Goal: Information Seeking & Learning: Learn about a topic

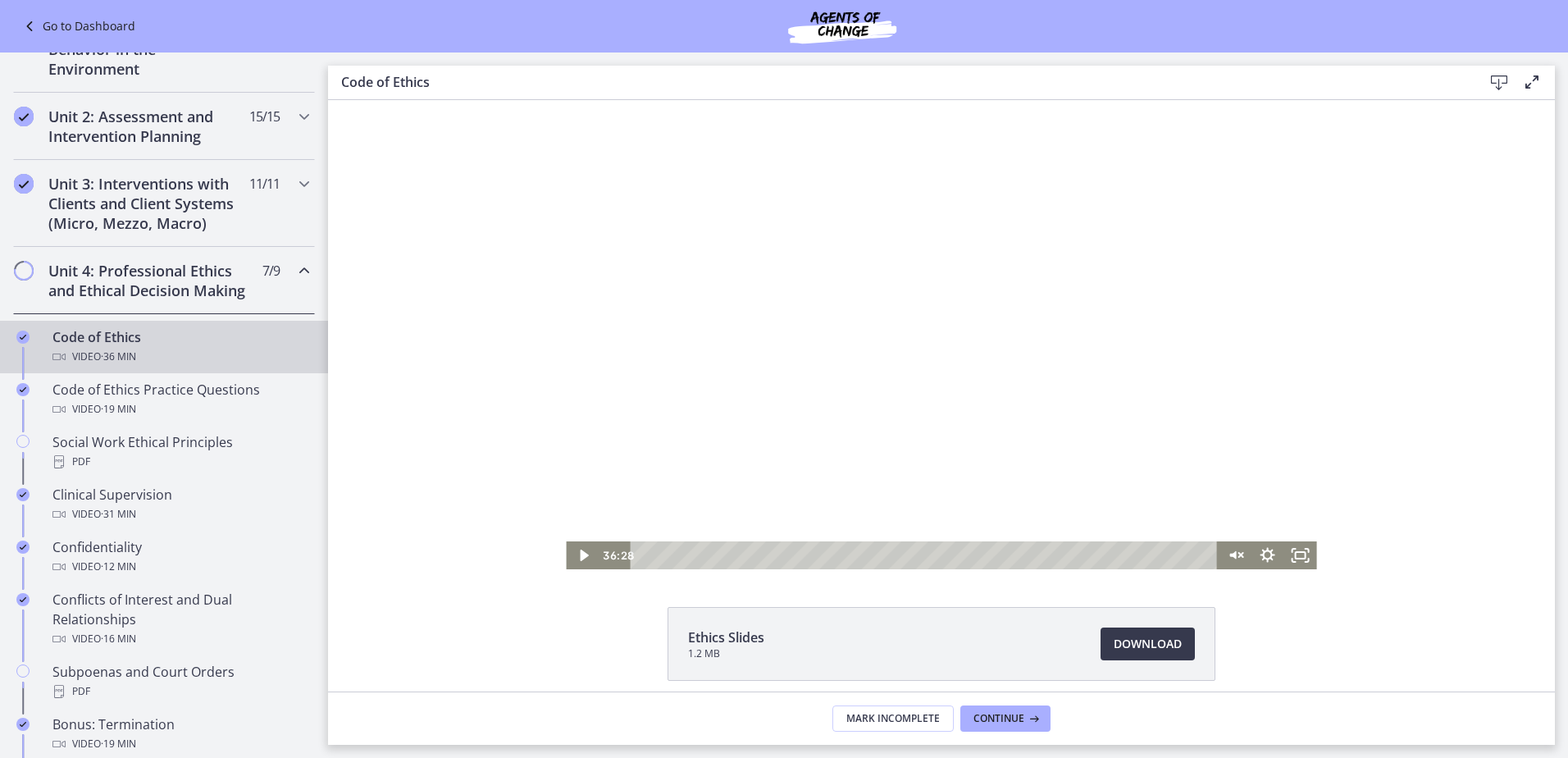
scroll to position [492, 0]
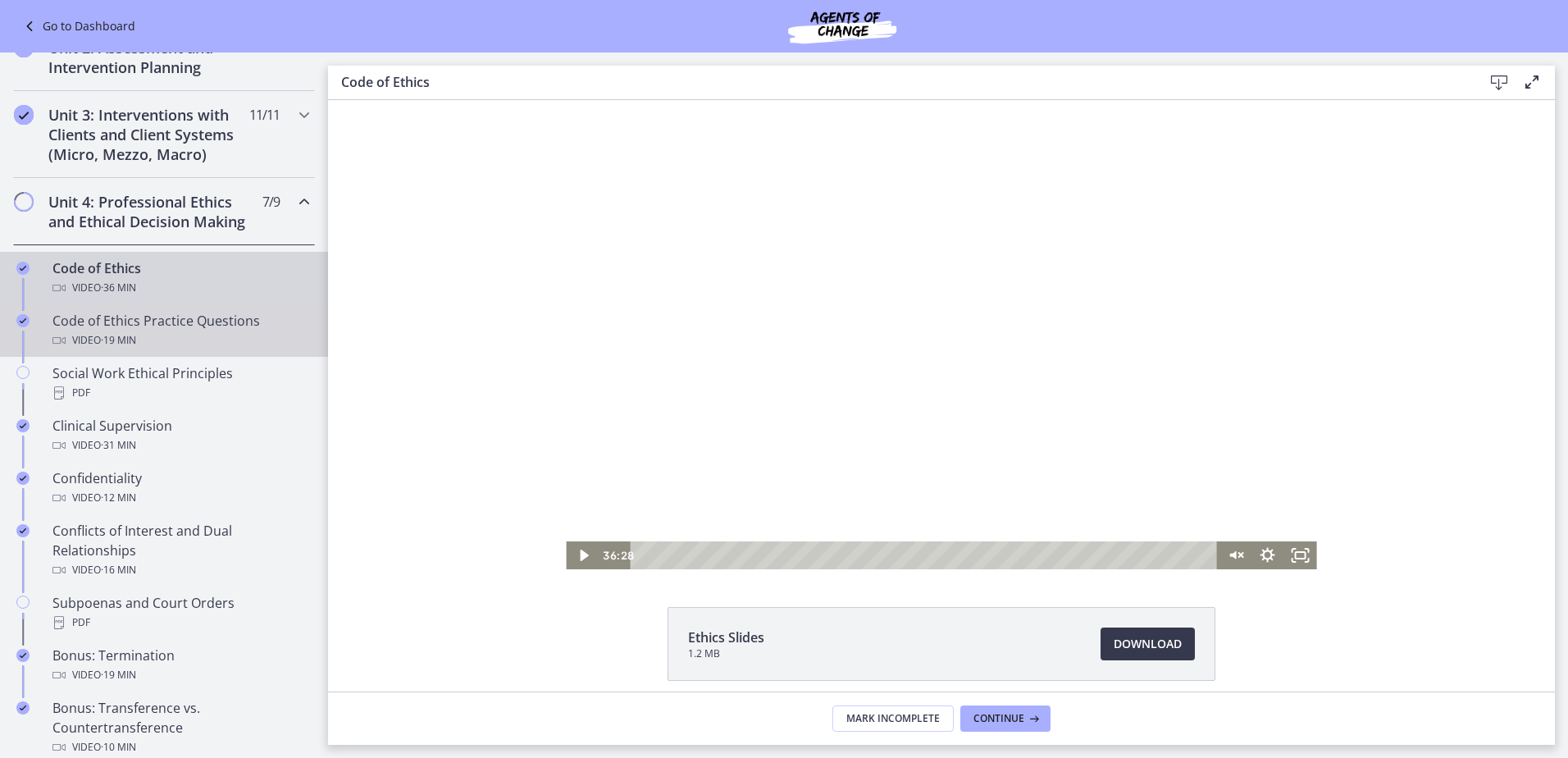
click at [89, 343] on div "Code of Ethics Practice Questions Video · 19 min" at bounding box center [180, 330] width 256 height 40
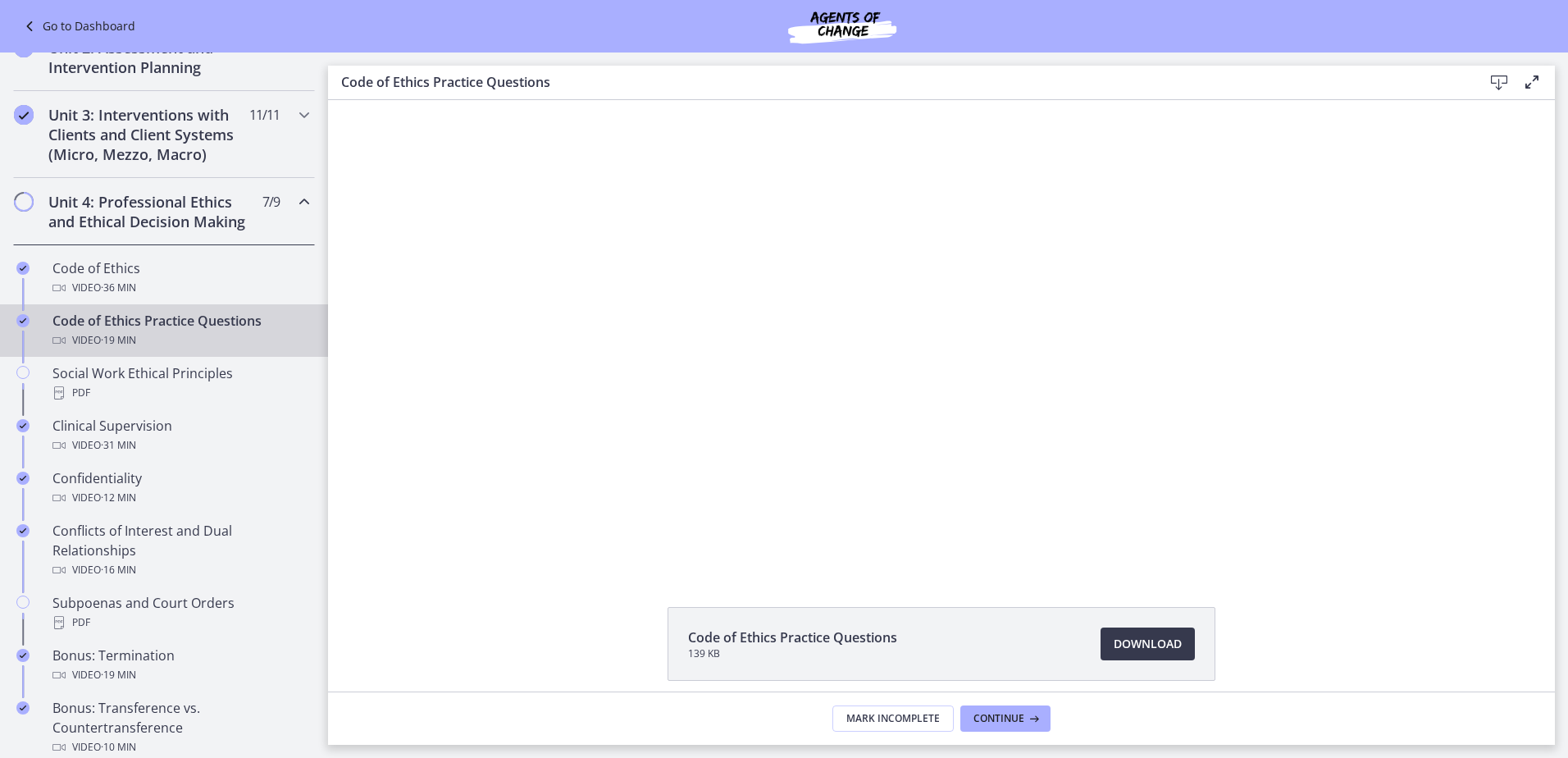
click at [936, 346] on div at bounding box center [942, 334] width 932 height 469
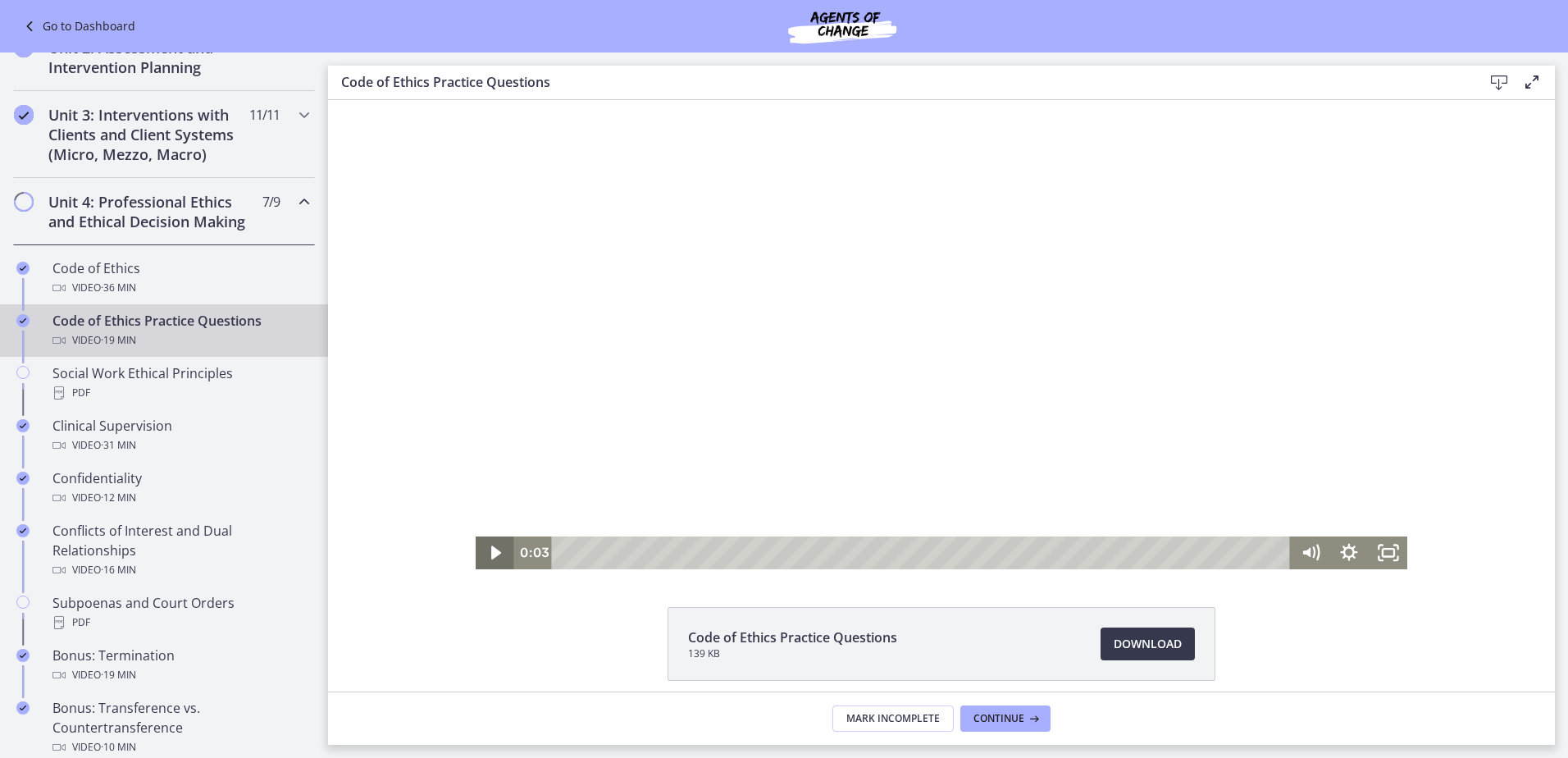
click at [493, 550] on icon "Play Video" at bounding box center [496, 553] width 39 height 32
click at [1099, 435] on div at bounding box center [942, 334] width 932 height 469
click at [805, 357] on div at bounding box center [942, 334] width 932 height 469
click at [488, 537] on icon "Play Video" at bounding box center [496, 553] width 39 height 32
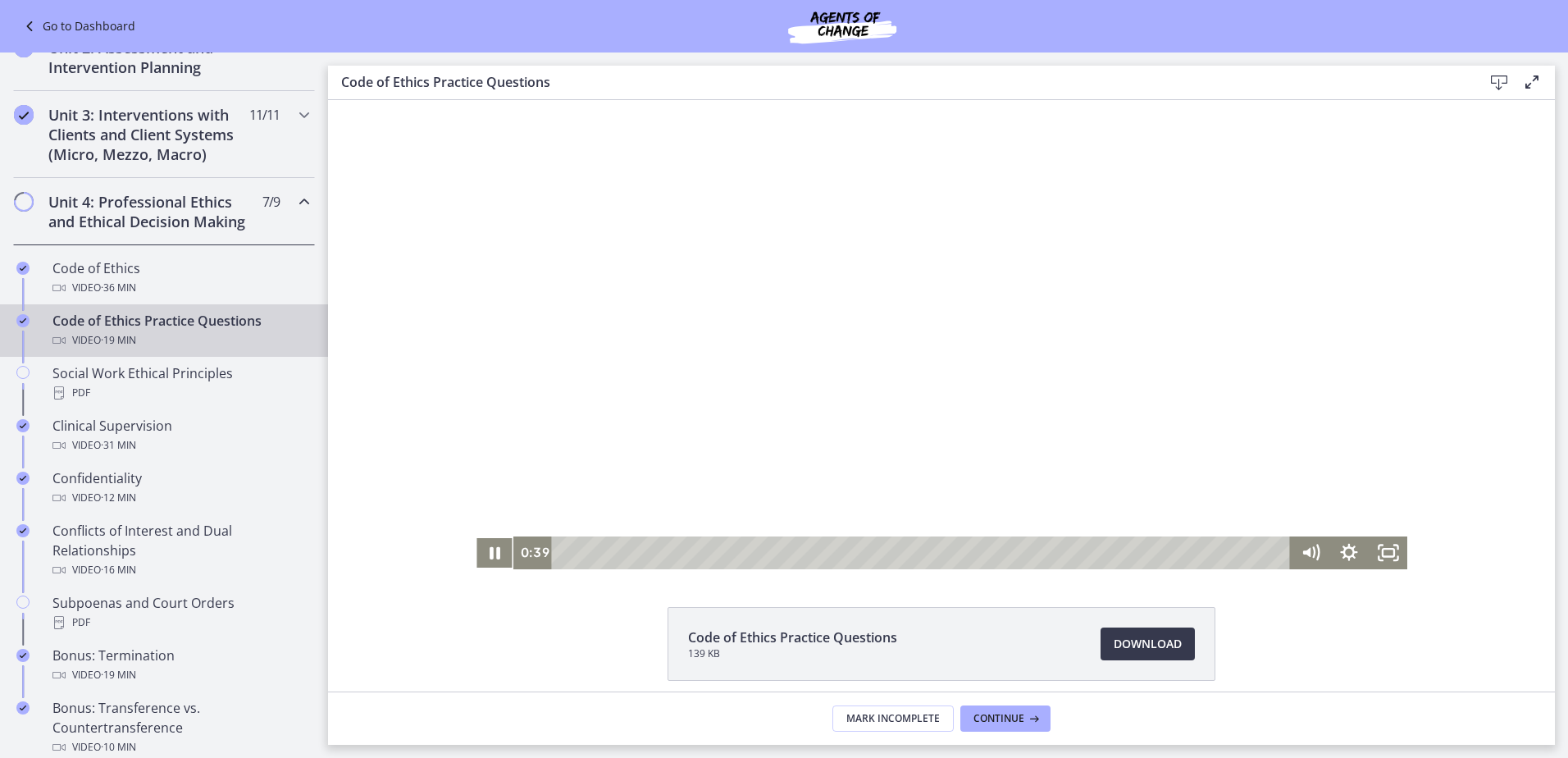
drag, startPoint x: 1119, startPoint y: 440, endPoint x: 921, endPoint y: 342, distance: 220.9
click at [1119, 440] on div at bounding box center [942, 334] width 932 height 469
click at [745, 435] on div at bounding box center [942, 334] width 932 height 469
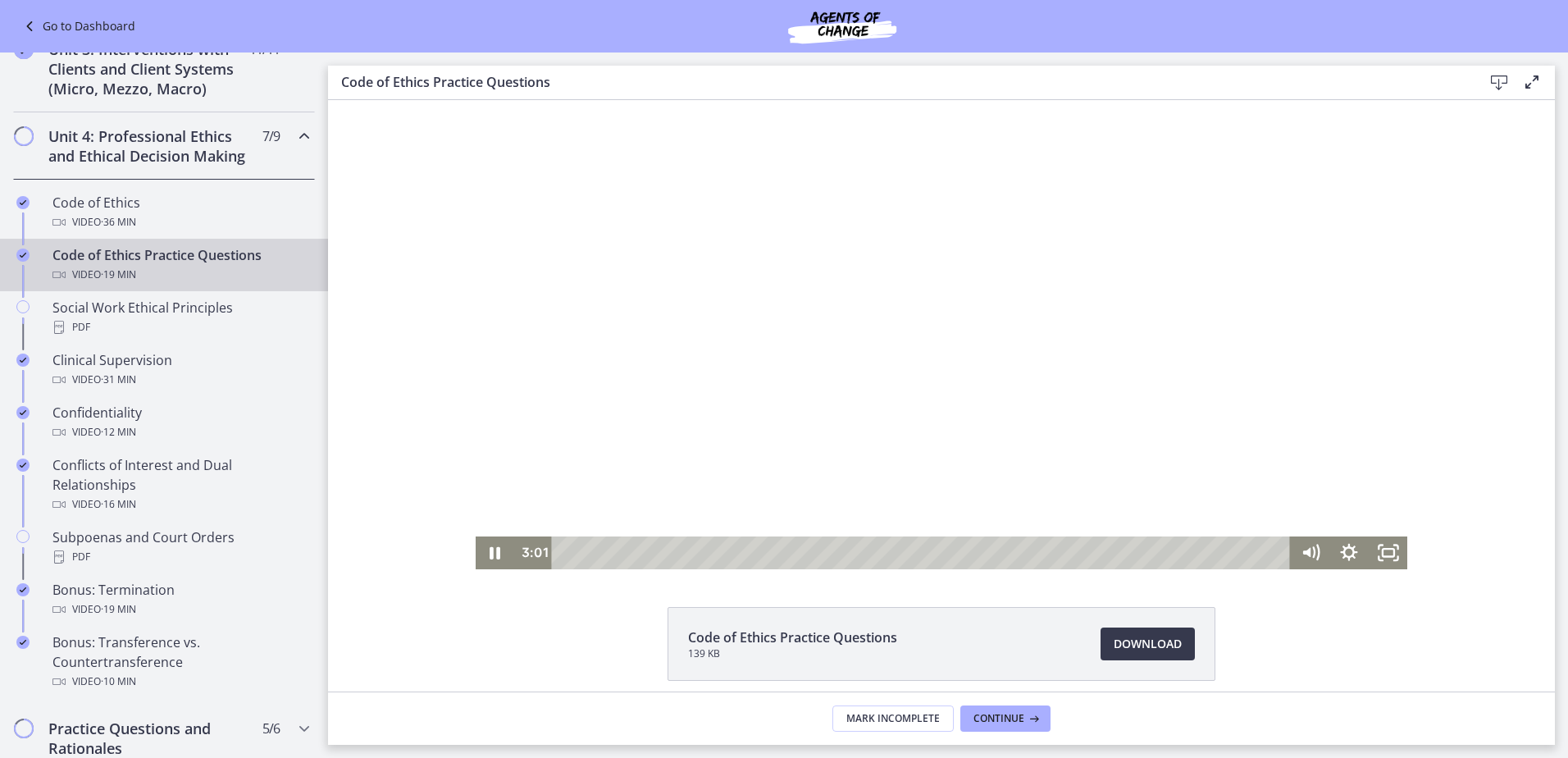
scroll to position [576, 0]
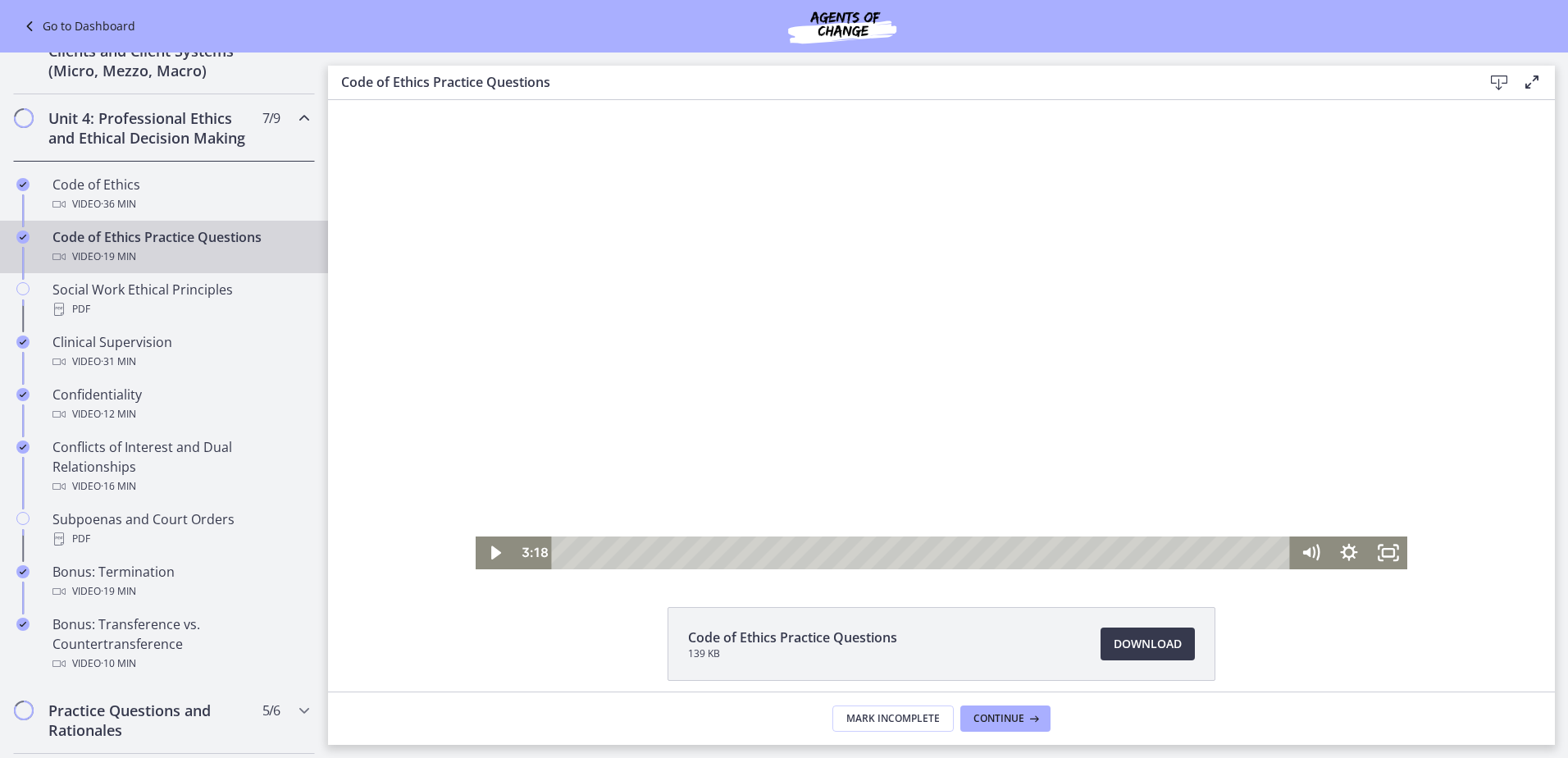
drag, startPoint x: 334, startPoint y: 412, endPoint x: 487, endPoint y: 553, distance: 208.1
click at [487, 553] on icon "Play Video" at bounding box center [496, 553] width 39 height 32
